Goal: Information Seeking & Learning: Understand process/instructions

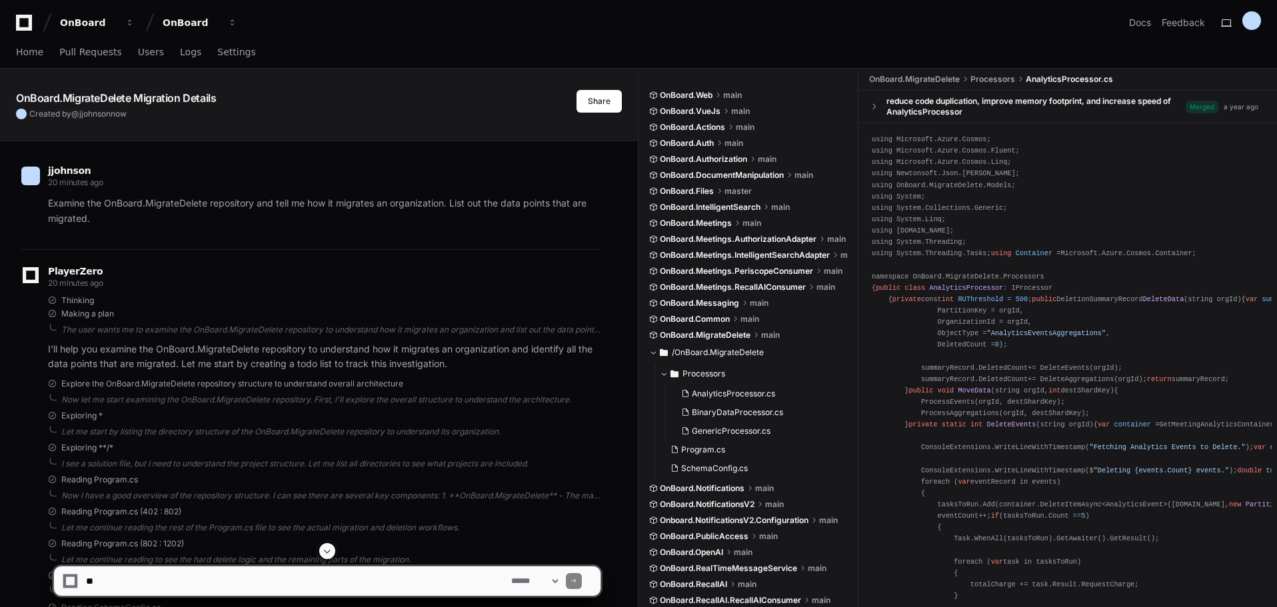
click at [587, 115] on div "OnBoard.MigrateDelete Migration Details Created by @ jjohnson now Share" at bounding box center [319, 94] width 638 height 51
click at [589, 108] on button "Share" at bounding box center [599, 101] width 45 height 23
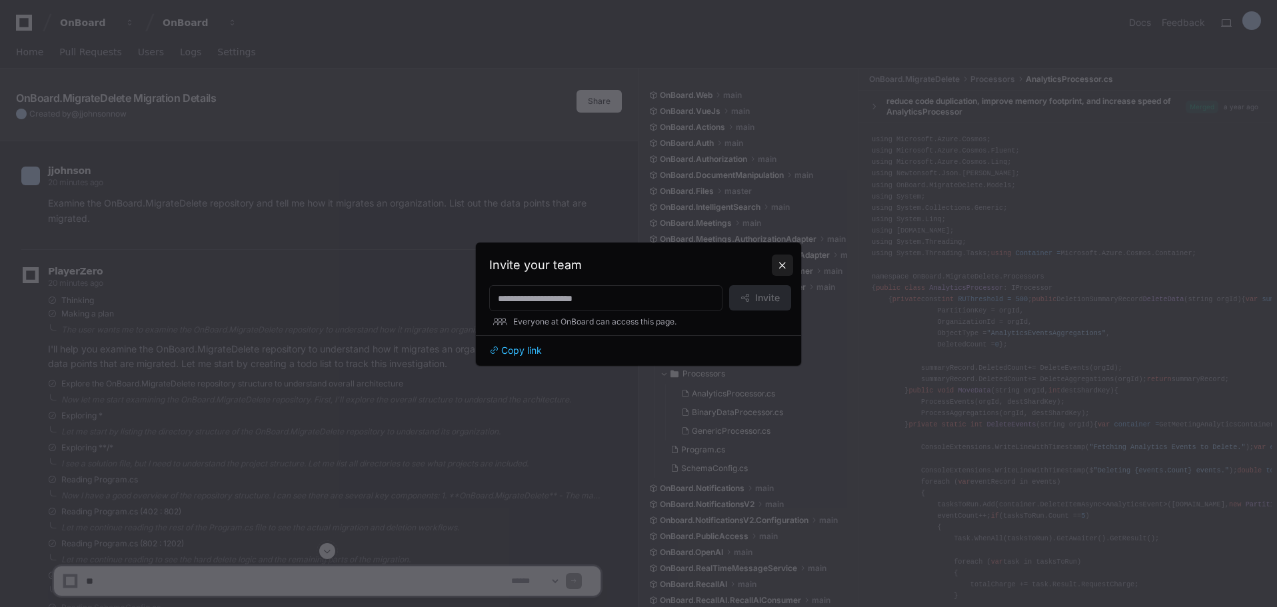
click at [783, 263] on button at bounding box center [782, 265] width 21 height 21
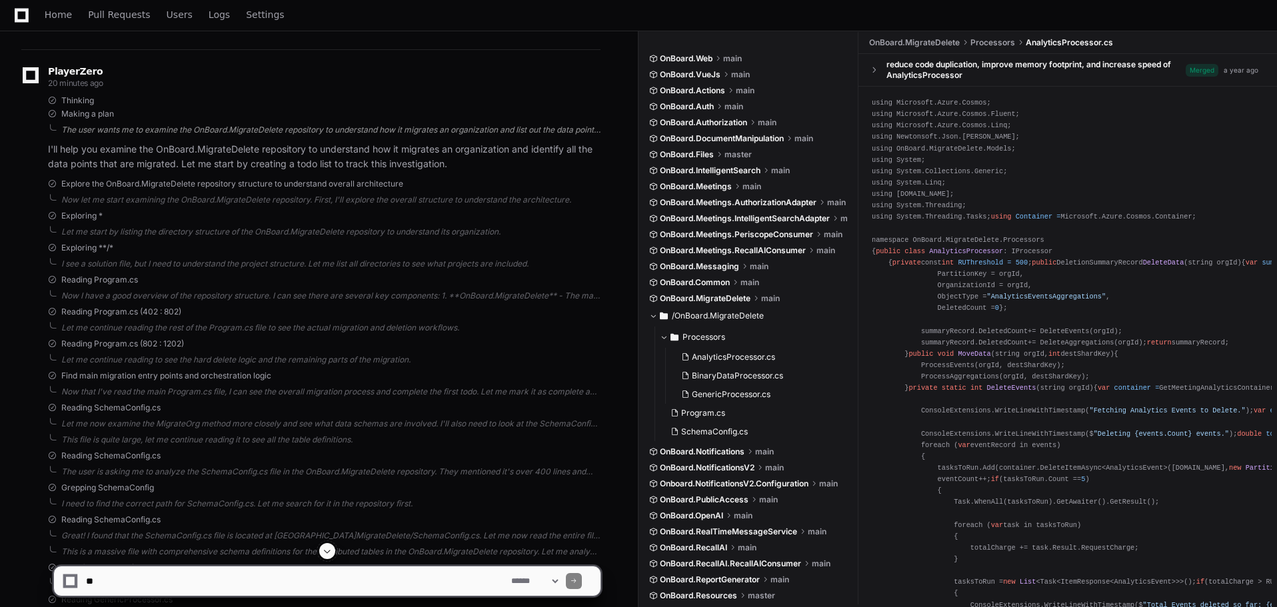
scroll to position [133, 0]
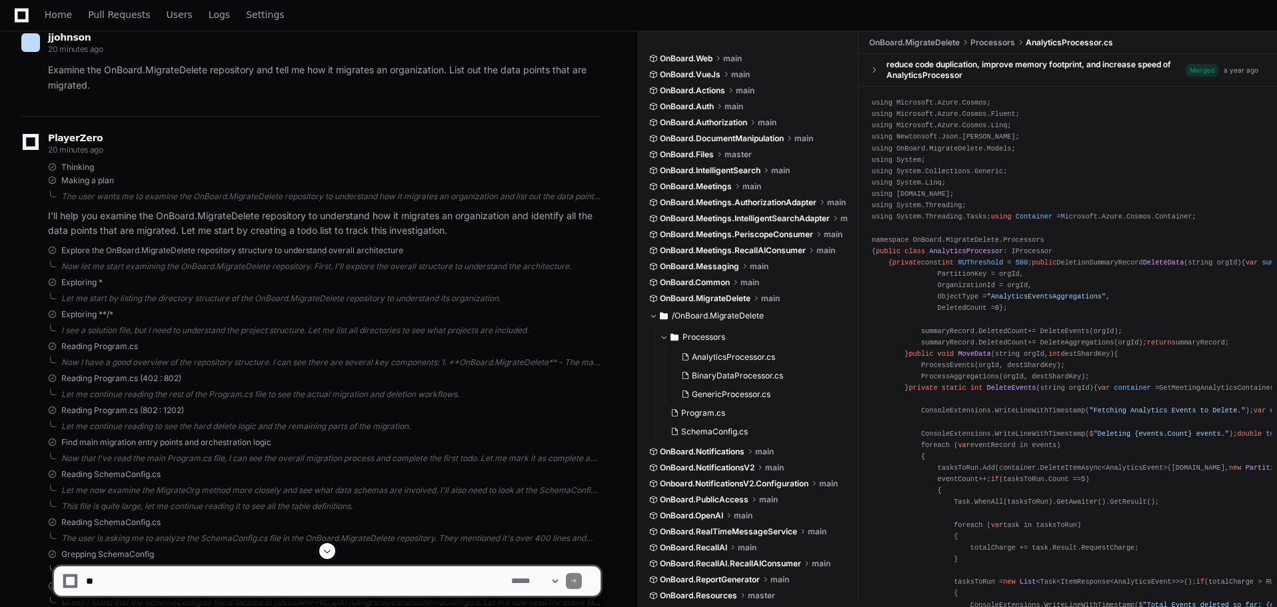
click at [103, 137] on div "PlayerZero" at bounding box center [75, 138] width 55 height 8
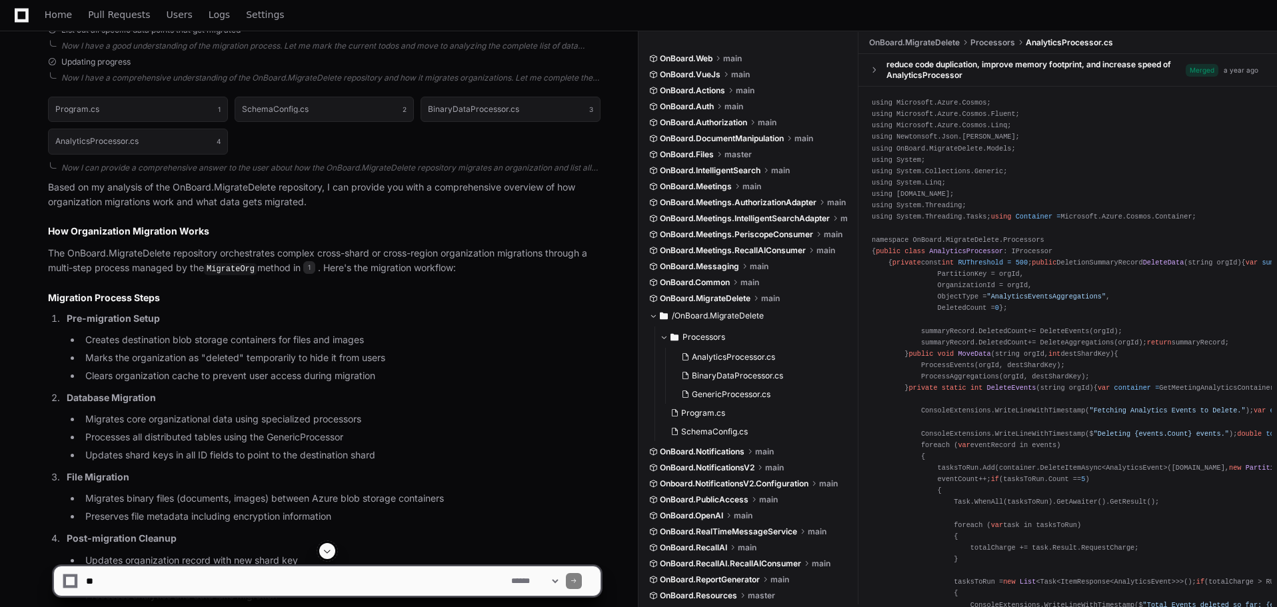
scroll to position [867, 0]
click at [485, 385] on ol "Pre-migration Setup Creates destination blob storage containers for files and i…" at bounding box center [324, 475] width 553 height 329
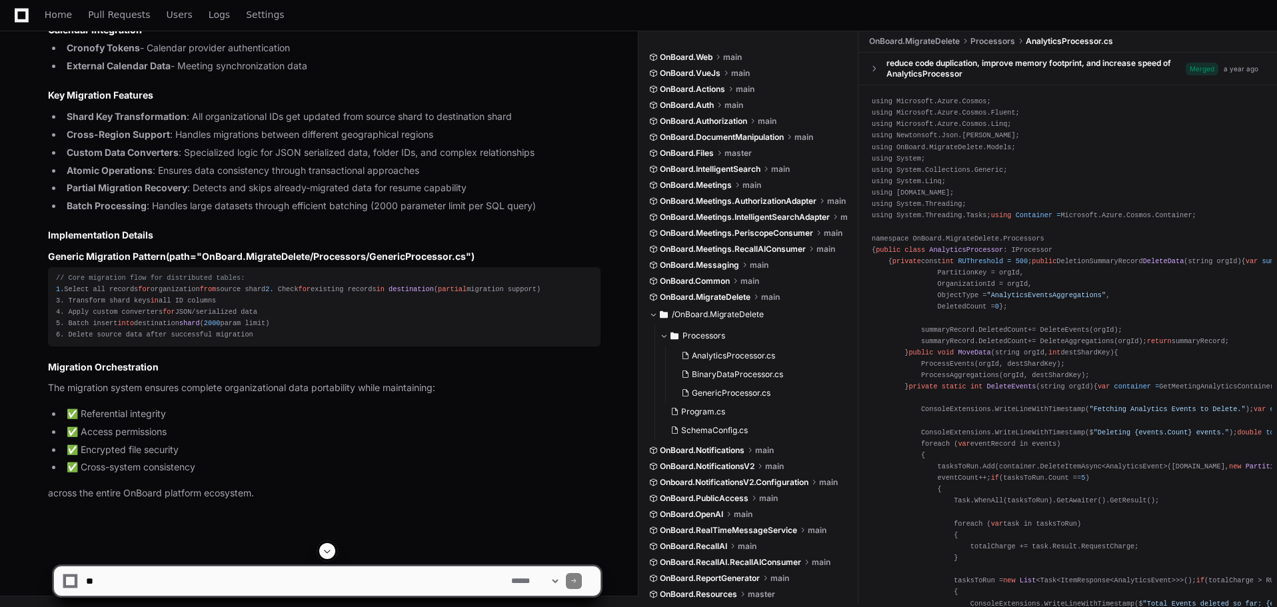
scroll to position [5643, 0]
click at [242, 586] on textarea at bounding box center [295, 581] width 425 height 29
type textarea "**********"
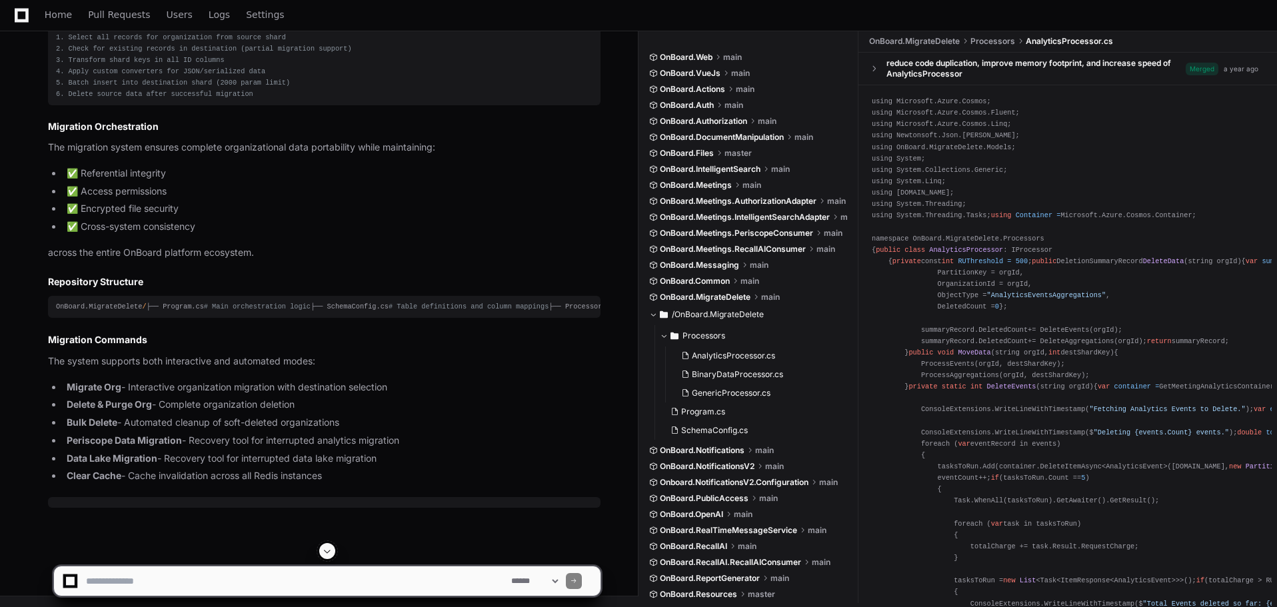
scroll to position [7757, 0]
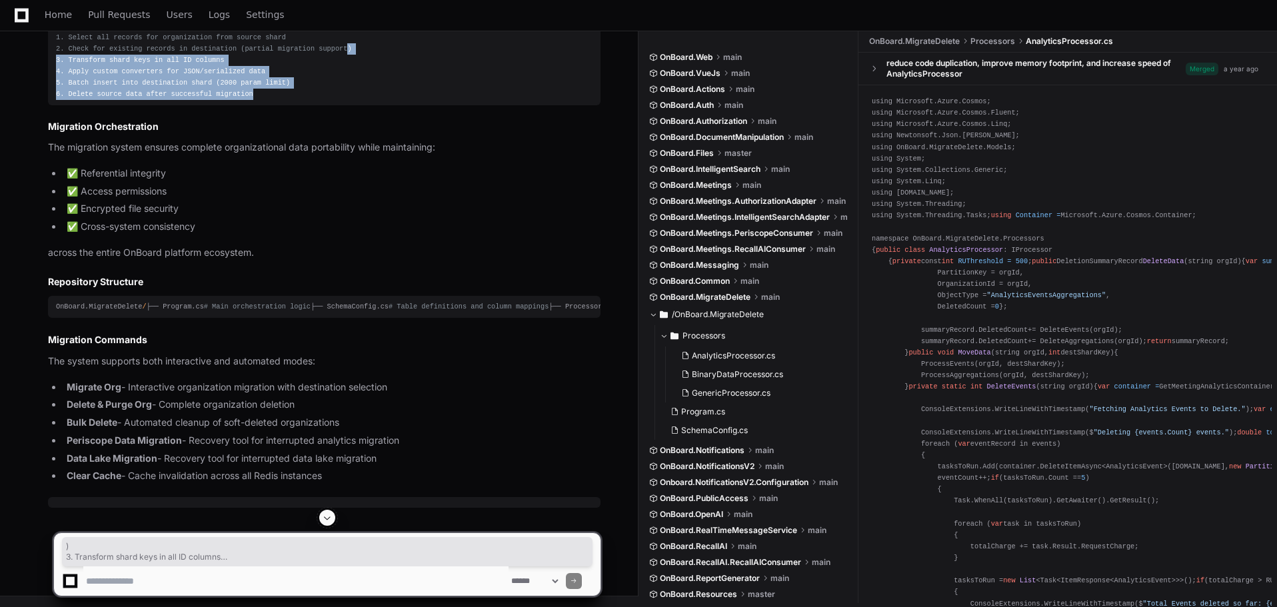
drag, startPoint x: 320, startPoint y: 319, endPoint x: 321, endPoint y: 287, distance: 32.0
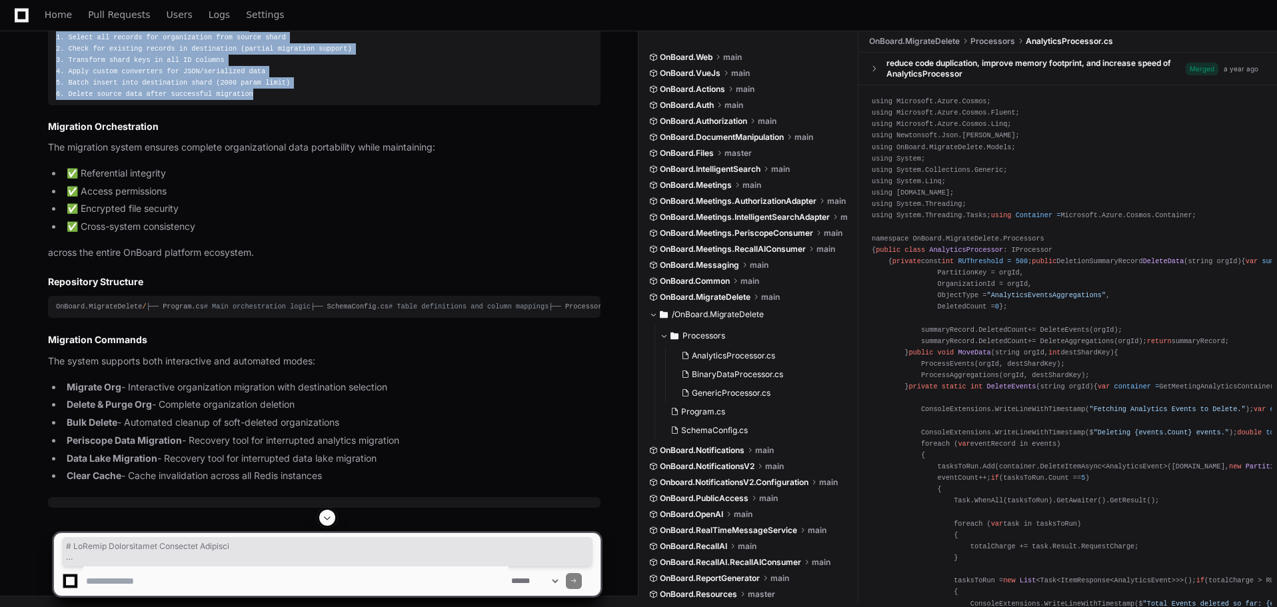
scroll to position [7691, 0]
drag, startPoint x: 56, startPoint y: 177, endPoint x: 345, endPoint y: 386, distance: 356.1
copy div "# OnBoard Organization Migration Analysis Based on analysis of the OnBoard.Migr…"
